Goal: Task Accomplishment & Management: Manage account settings

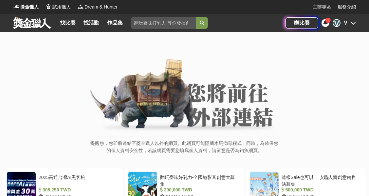
click at [350, 22] on icon at bounding box center [352, 22] width 5 height 5
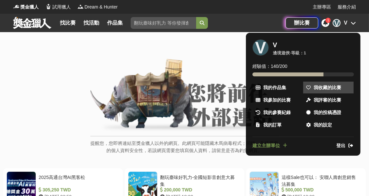
click at [317, 89] on span "我收藏的比賽" at bounding box center [326, 87] width 27 height 7
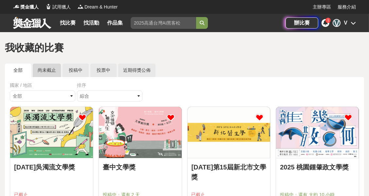
click at [46, 71] on link "尚未截止" at bounding box center [47, 69] width 28 height 13
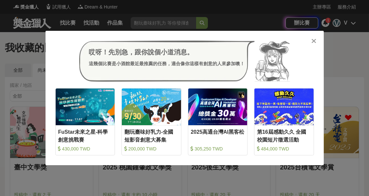
click at [312, 39] on icon at bounding box center [313, 41] width 5 height 7
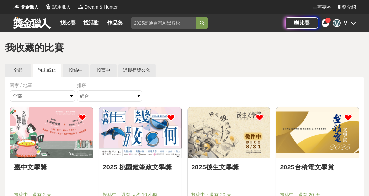
scroll to position [26, 0]
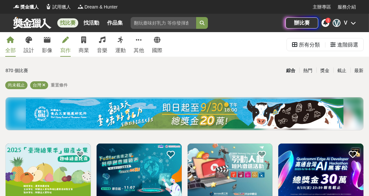
click at [64, 49] on div "寫作" at bounding box center [65, 50] width 10 height 8
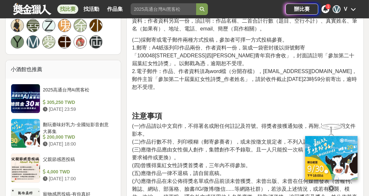
scroll to position [502, 0]
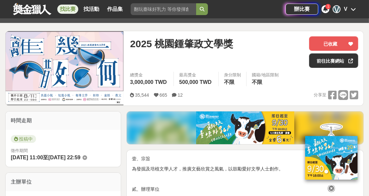
scroll to position [65, 0]
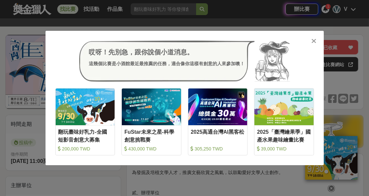
click at [314, 40] on icon at bounding box center [313, 41] width 5 height 7
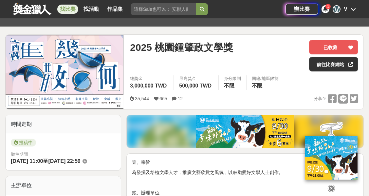
scroll to position [26, 0]
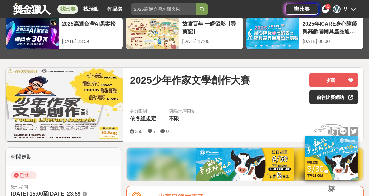
scroll to position [44, 0]
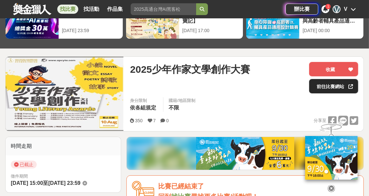
click at [321, 85] on link "前往比賽網站" at bounding box center [333, 86] width 49 height 14
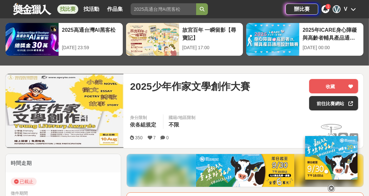
scroll to position [22, 0]
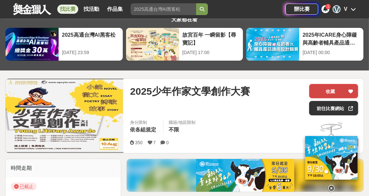
click at [320, 85] on button "收藏" at bounding box center [333, 91] width 49 height 14
click at [347, 9] on div "V" at bounding box center [346, 9] width 4 height 8
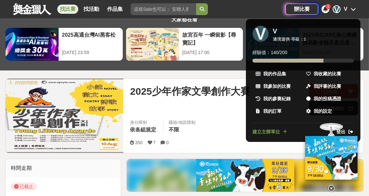
click at [265, 35] on div "V" at bounding box center [260, 34] width 16 height 16
drag, startPoint x: 90, startPoint y: 92, endPoint x: 75, endPoint y: 101, distance: 17.0
click at [75, 101] on div at bounding box center [184, 98] width 369 height 196
click at [75, 101] on img at bounding box center [65, 115] width 118 height 73
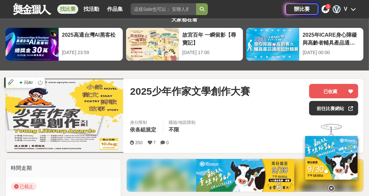
click at [75, 101] on img at bounding box center [65, 115] width 118 height 73
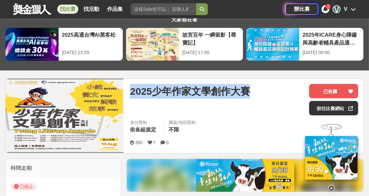
drag, startPoint x: 132, startPoint y: 92, endPoint x: 303, endPoint y: 90, distance: 170.8
type textarea "2025少年作家文學創作大賽"
click at [303, 90] on div "2025少年作家文學創作大賽" at bounding box center [217, 91] width 174 height 15
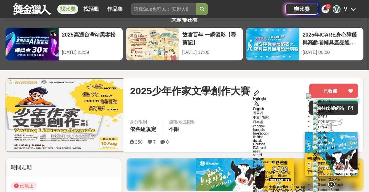
click at [148, 9] on input "search" at bounding box center [163, 9] width 65 height 12
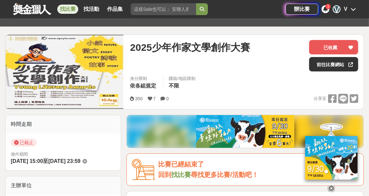
scroll to position [0, 0]
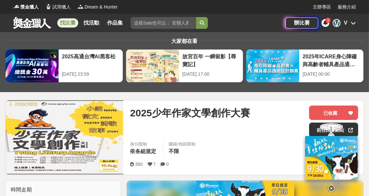
click at [156, 24] on input "search" at bounding box center [163, 23] width 65 height 12
type input "和平至上"
click at [196, 17] on button "submit" at bounding box center [202, 23] width 12 height 12
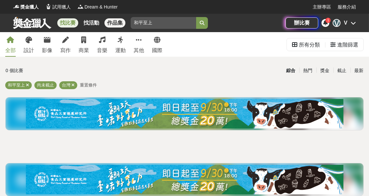
drag, startPoint x: 158, startPoint y: 20, endPoint x: 121, endPoint y: 23, distance: 37.1
click at [121, 23] on div "找比賽 找活動 作品集 和平至上" at bounding box center [149, 23] width 272 height 18
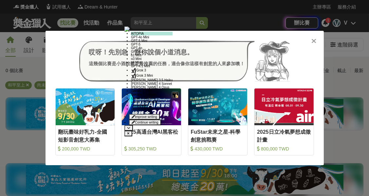
scroll to position [26, 0]
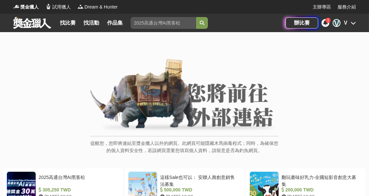
scroll to position [65, 0]
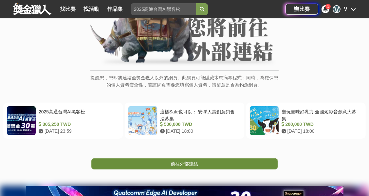
click at [169, 164] on link "前往外部連結" at bounding box center [184, 163] width 186 height 11
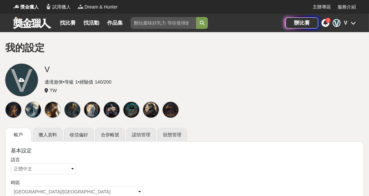
click at [21, 81] on icon at bounding box center [22, 80] width 6 height 5
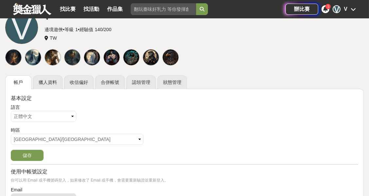
scroll to position [65, 0]
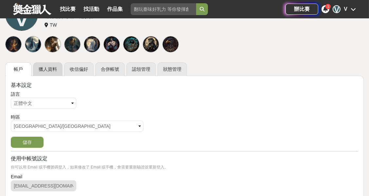
click at [51, 71] on link "獵人資料" at bounding box center [47, 69] width 29 height 14
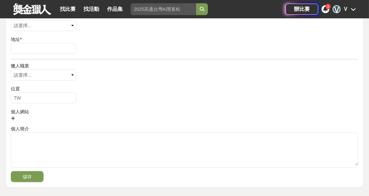
scroll to position [327, 0]
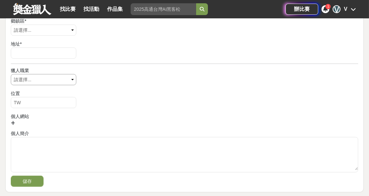
click at [68, 81] on select "請選擇... 視覺藝術 攝影師 作家 音樂家 工程師 達人 博學" at bounding box center [43, 79] width 65 height 11
click at [102, 85] on div "獵人職業 請選擇... 視覺藝術 攝影師 作家 音樂家 工程師 達人 博學" at bounding box center [184, 77] width 347 height 20
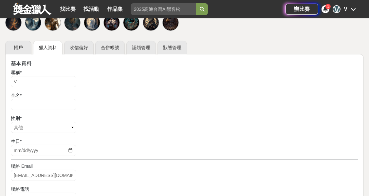
scroll to position [0, 0]
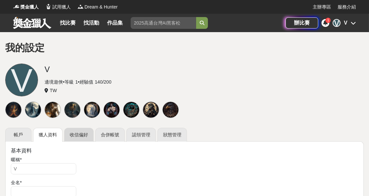
click at [77, 139] on link "收信偏好" at bounding box center [78, 135] width 29 height 14
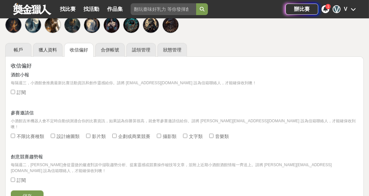
scroll to position [65, 0]
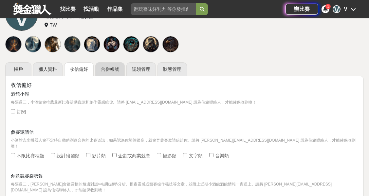
click at [114, 71] on link "合併帳號" at bounding box center [109, 69] width 29 height 14
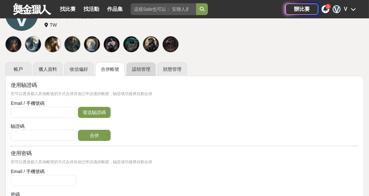
click at [138, 74] on link "認領管理" at bounding box center [140, 69] width 29 height 14
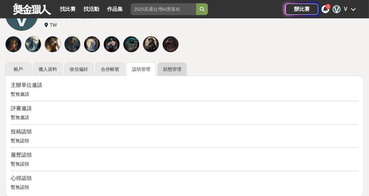
click at [171, 73] on link "狀態管理" at bounding box center [171, 69] width 29 height 14
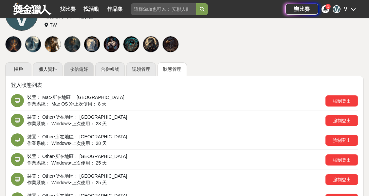
click at [87, 72] on link "收信偏好" at bounding box center [78, 69] width 29 height 14
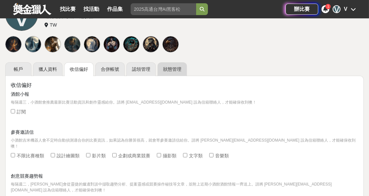
click at [182, 69] on link "狀態管理" at bounding box center [171, 69] width 29 height 14
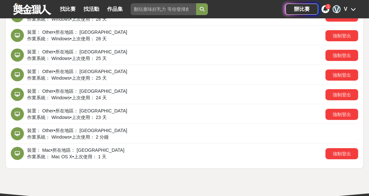
scroll to position [174, 0]
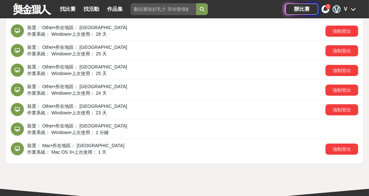
click at [90, 130] on span "上次使用： 2 分鐘" at bounding box center [90, 132] width 37 height 5
click at [114, 131] on div "作業系統： Windows • 上次使用： 2 分鐘" at bounding box center [192, 134] width 331 height 10
type textarea "作業系統： Windows • 上次使用： 2 分鐘"
click at [114, 131] on div "作業系統： Windows • 上次使用： 2 分鐘" at bounding box center [192, 134] width 331 height 10
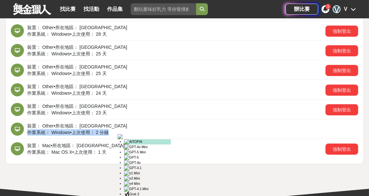
click at [114, 131] on div "作業系統： Windows • 上次使用： 2 分鐘" at bounding box center [192, 134] width 331 height 10
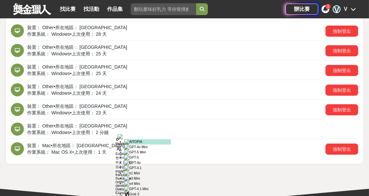
click at [112, 128] on div "裝置： Other • 所在地區： Taipei" at bounding box center [192, 124] width 331 height 10
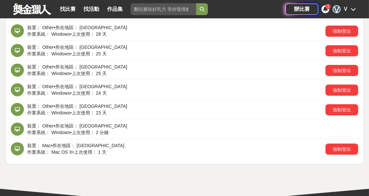
scroll to position [44, 0]
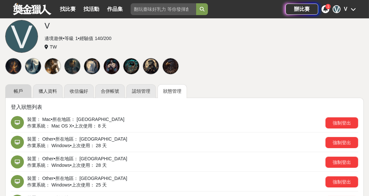
click at [20, 96] on link "帳戶" at bounding box center [18, 91] width 26 height 14
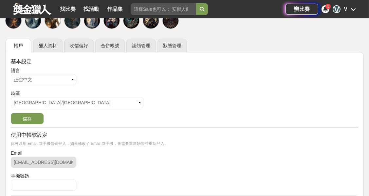
scroll to position [109, 0]
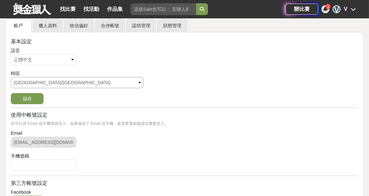
click at [68, 85] on select "請選擇... Africa/Abidjan Africa/Accra Africa/Addis_Ababa Africa/Algiers Africa/Asm…" at bounding box center [77, 82] width 132 height 11
click at [161, 82] on div "時區 請選擇... Africa/Abidjan Africa/Accra Africa/Addis_Ababa Africa/Algiers Africa/…" at bounding box center [184, 80] width 347 height 20
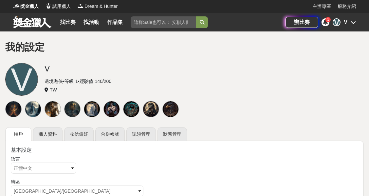
scroll to position [0, 0]
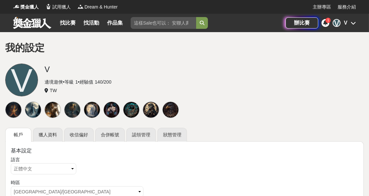
drag, startPoint x: 175, startPoint y: 131, endPoint x: 175, endPoint y: 126, distance: 5.6
click at [175, 132] on link "狀態管理" at bounding box center [171, 135] width 29 height 14
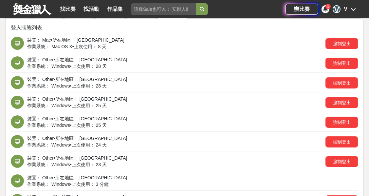
scroll to position [109, 0]
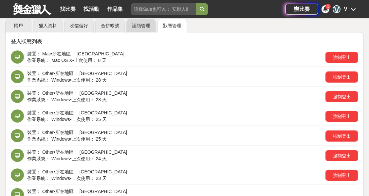
click at [149, 27] on link "認領管理" at bounding box center [140, 26] width 29 height 14
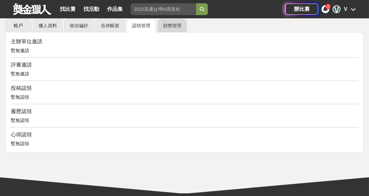
click at [165, 28] on link "狀態管理" at bounding box center [171, 26] width 29 height 14
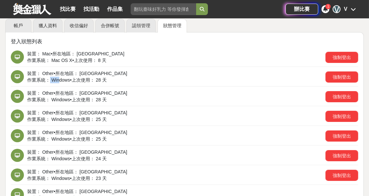
drag, startPoint x: 50, startPoint y: 79, endPoint x: 60, endPoint y: 79, distance: 9.5
click at [60, 79] on span "作業系統： Windows" at bounding box center [48, 79] width 43 height 5
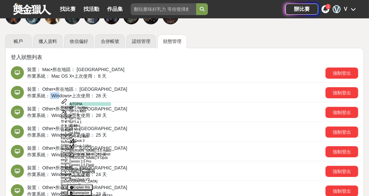
scroll to position [87, 0]
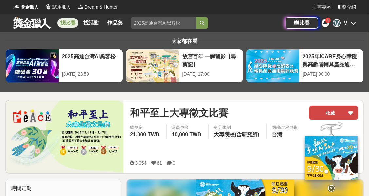
click at [328, 109] on button "收藏" at bounding box center [333, 112] width 49 height 14
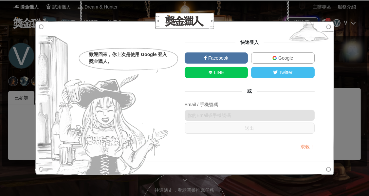
click at [343, 47] on div "歡迎回來，你上次是使用 Google 登入獎金獵人。 快速登入 Facebook Google LINE Twitter 或 Email / 手機號碼 送出 …" at bounding box center [184, 98] width 369 height 196
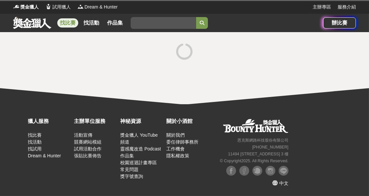
scroll to position [26, 0]
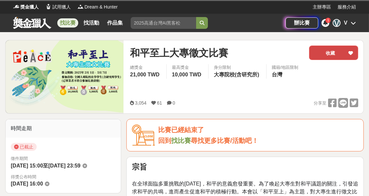
click at [337, 53] on button "收藏" at bounding box center [333, 52] width 49 height 14
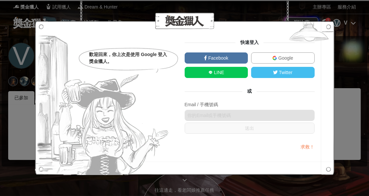
click at [346, 56] on div "歡迎回來，你上次是使用 Google 登入獎金獵人。 快速登入 Facebook Google LINE Twitter 或 Email / 手機號碼 送出 …" at bounding box center [184, 98] width 369 height 196
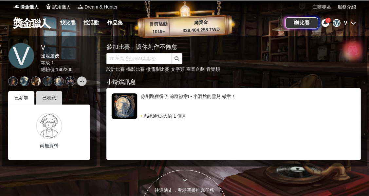
click at [54, 96] on div "已收藏" at bounding box center [49, 97] width 26 height 13
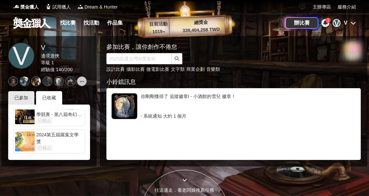
scroll to position [654, 0]
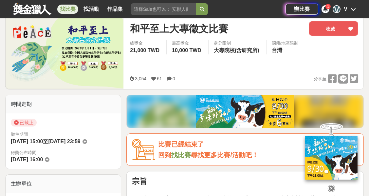
scroll to position [87, 0]
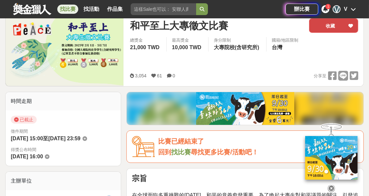
click at [338, 27] on button "收藏" at bounding box center [333, 25] width 49 height 14
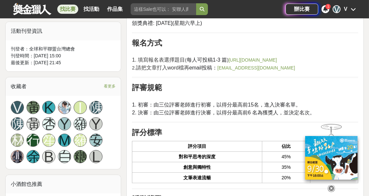
scroll to position [414, 0]
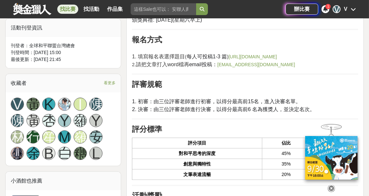
click at [64, 114] on div "Y" at bounding box center [64, 120] width 13 height 13
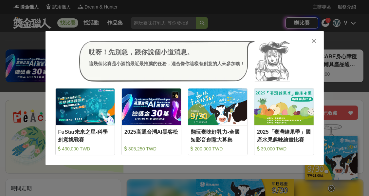
scroll to position [26, 0]
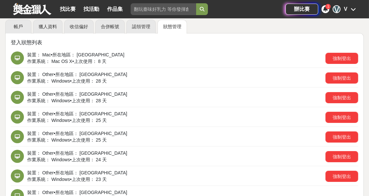
scroll to position [99, 0]
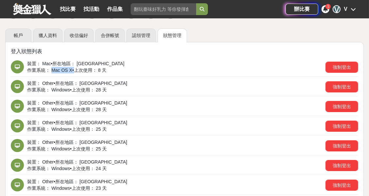
drag, startPoint x: 51, startPoint y: 72, endPoint x: 71, endPoint y: 72, distance: 19.6
type textarea "Mac OS X"
click at [71, 72] on div "作業系統： Mac OS X • 上次使用： 8 天" at bounding box center [176, 72] width 298 height 10
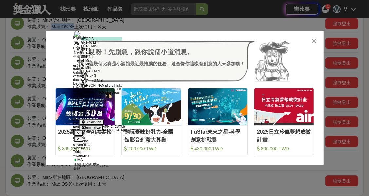
scroll to position [26, 0]
